Goal: Check status: Check status

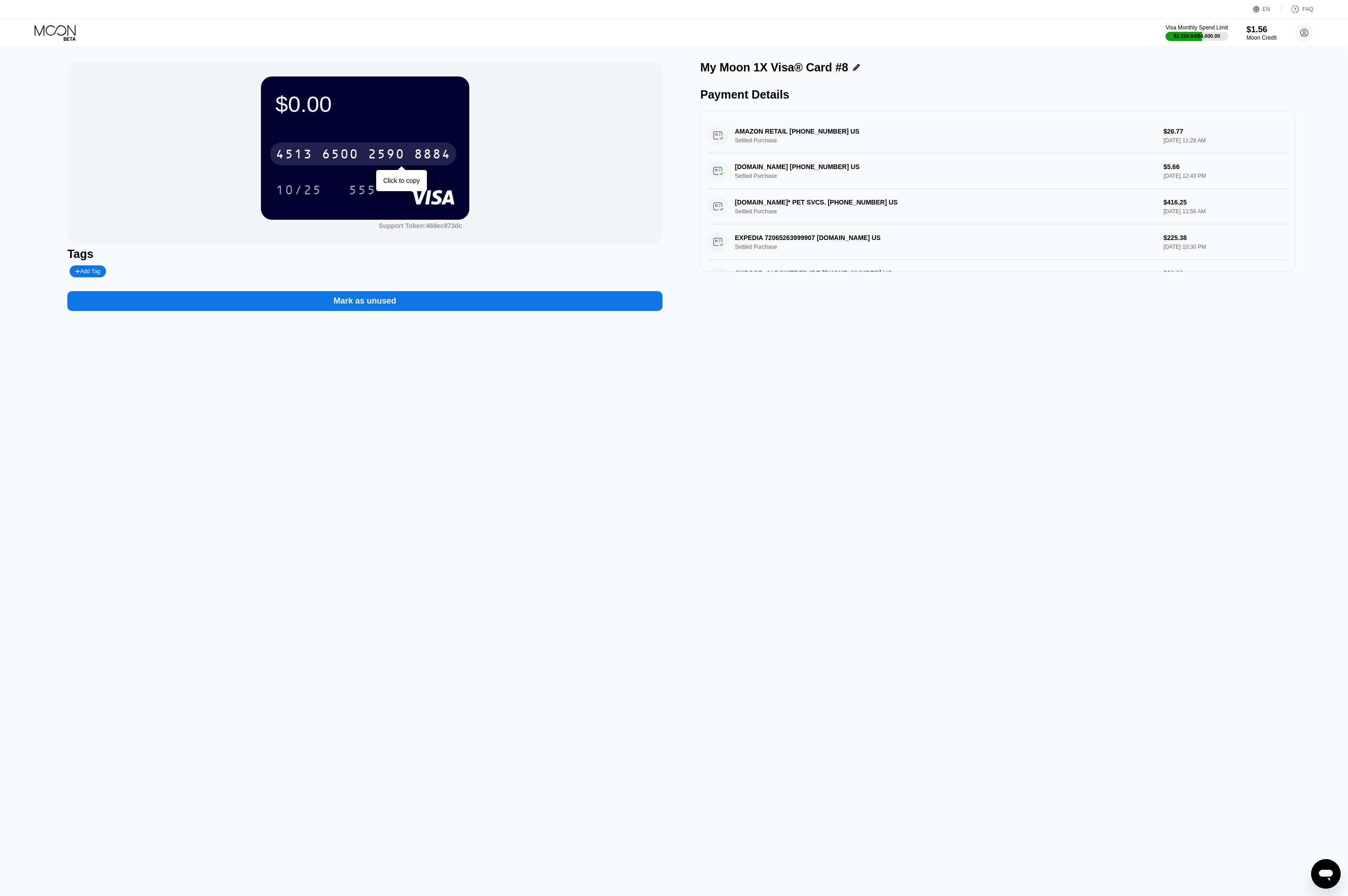
click at [389, 153] on div "2590" at bounding box center [386, 155] width 37 height 15
click at [56, 29] on icon at bounding box center [55, 30] width 41 height 11
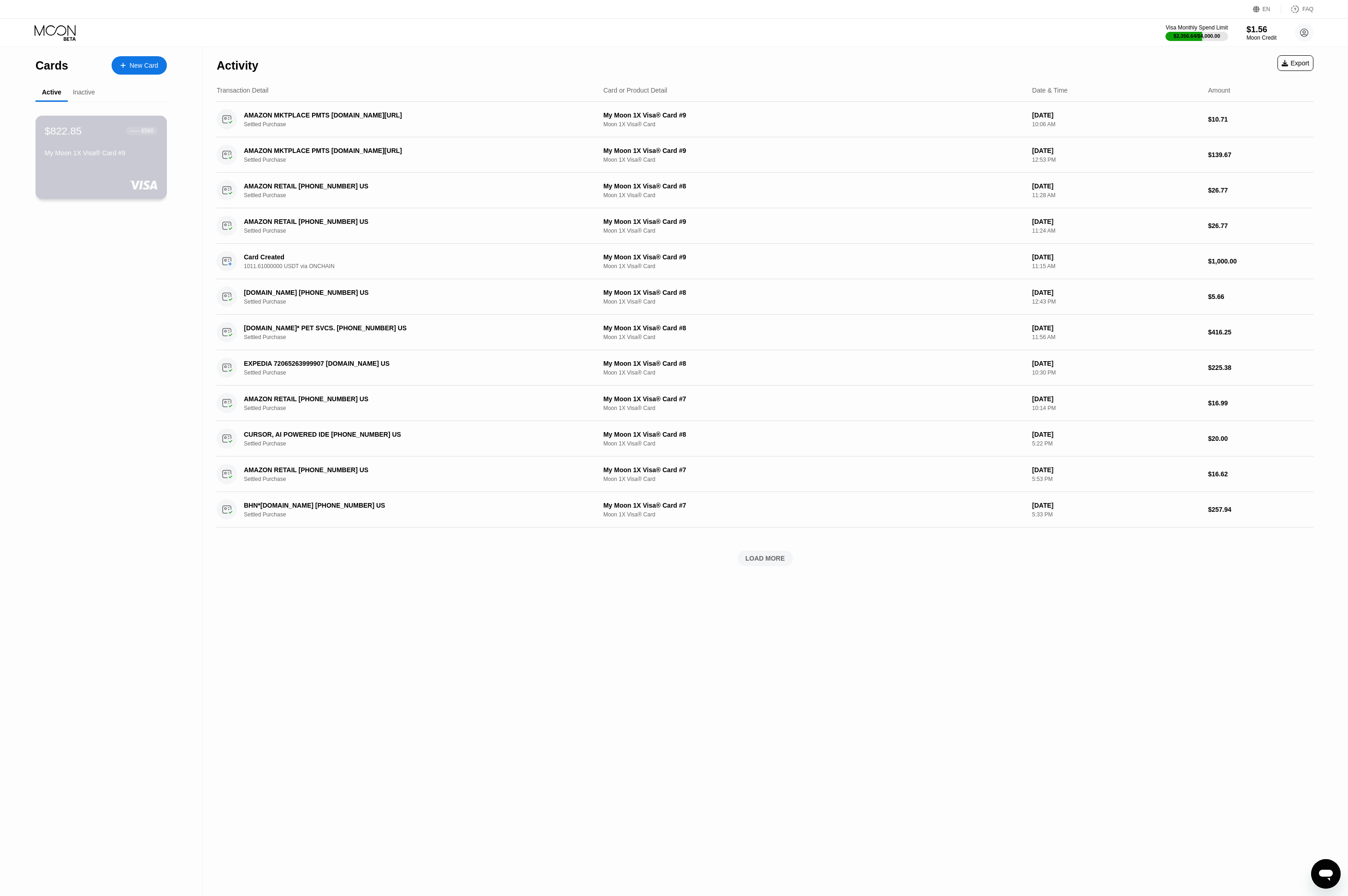
click at [115, 147] on div "$822.85 ● ● ● ● 6560 My Moon 1X Visa® Card #9" at bounding box center [101, 143] width 113 height 35
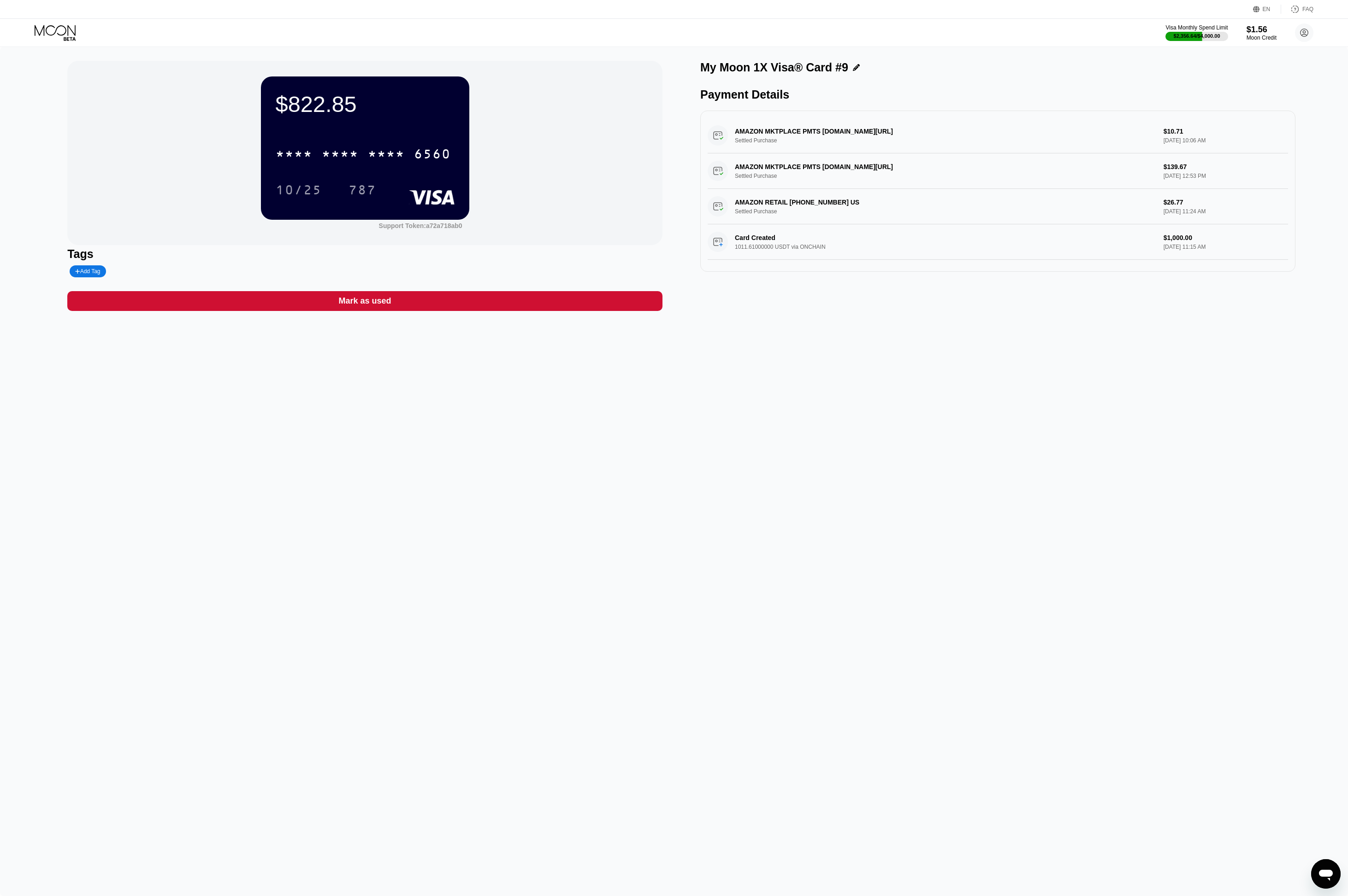
click at [374, 127] on div "$822.85 * * * * * * * * * * * * 6560 10/25 787" at bounding box center [365, 147] width 209 height 143
click at [374, 157] on div "* * * *" at bounding box center [386, 155] width 37 height 15
